Goal: Navigation & Orientation: Find specific page/section

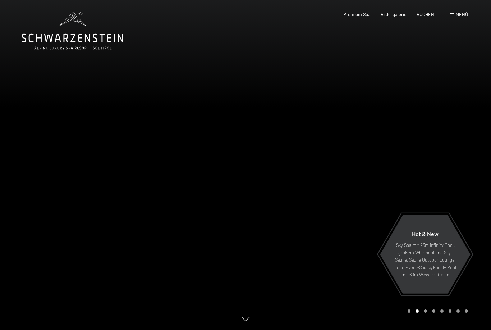
click at [467, 12] on span "Menü" at bounding box center [462, 14] width 12 height 6
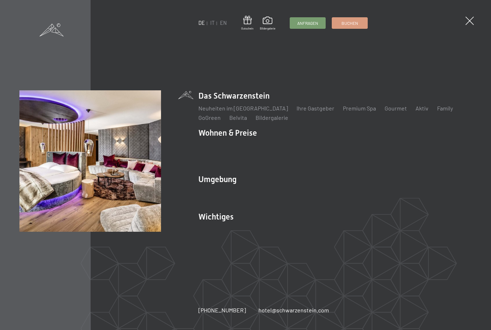
click at [91, 175] on img at bounding box center [88, 88] width 177 height 177
click at [112, 185] on img at bounding box center [90, 160] width 141 height 141
click at [137, 185] on img at bounding box center [90, 160] width 141 height 141
click at [113, 193] on img at bounding box center [90, 160] width 141 height 141
click at [53, 30] on span at bounding box center [52, 29] width 24 height 13
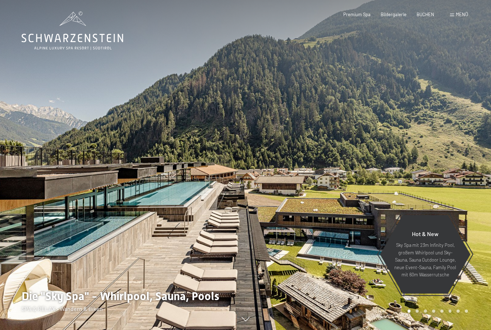
click at [457, 17] on span "Menü" at bounding box center [462, 14] width 12 height 6
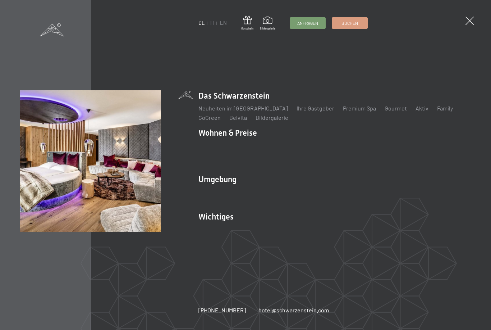
click at [279, 149] on link "Zimmer & Preise" at bounding box center [275, 145] width 42 height 7
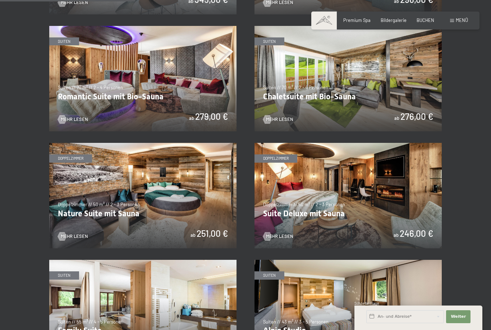
scroll to position [471, 0]
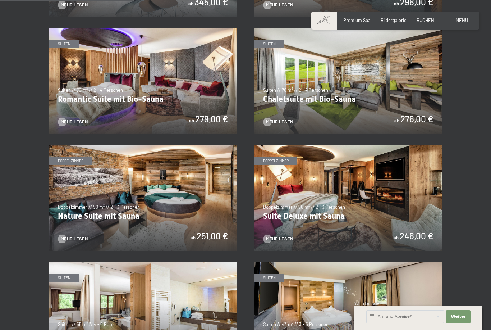
click at [341, 189] on img at bounding box center [347, 197] width 187 height 105
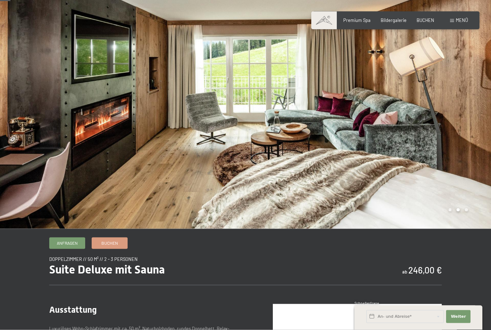
scroll to position [13, 0]
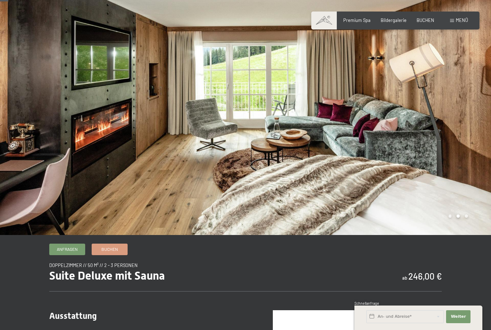
click at [397, 21] on span "Bildergalerie" at bounding box center [394, 20] width 26 height 6
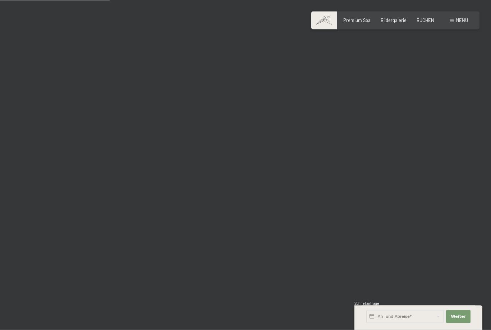
scroll to position [1473, 0]
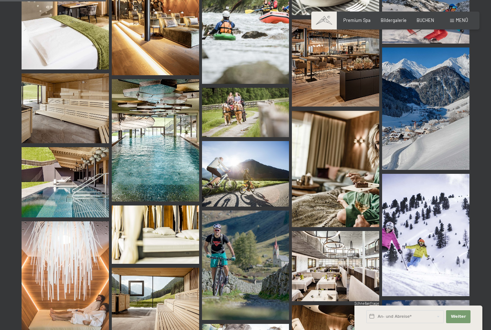
click at [448, 118] on img at bounding box center [425, 108] width 87 height 122
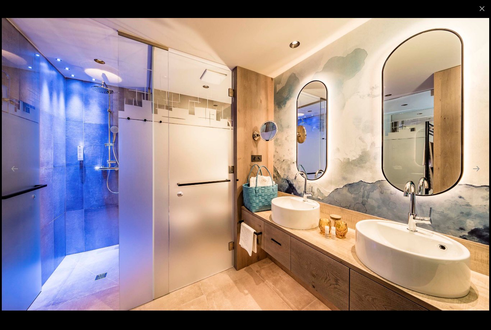
scroll to position [1496, 0]
